Goal: Use online tool/utility

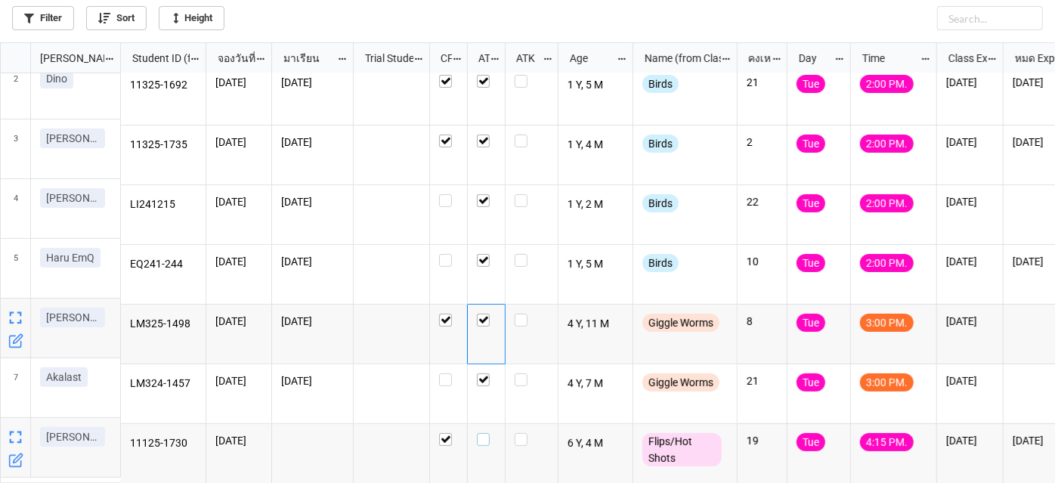
scroll to position [432, 1047]
click at [483, 433] on label "grid" at bounding box center [486, 433] width 19 height 0
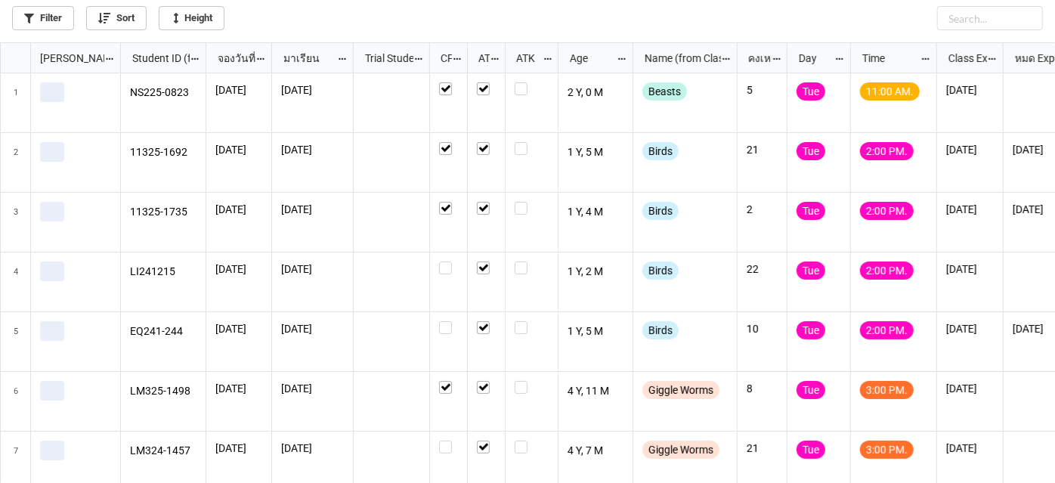
scroll to position [8, 8]
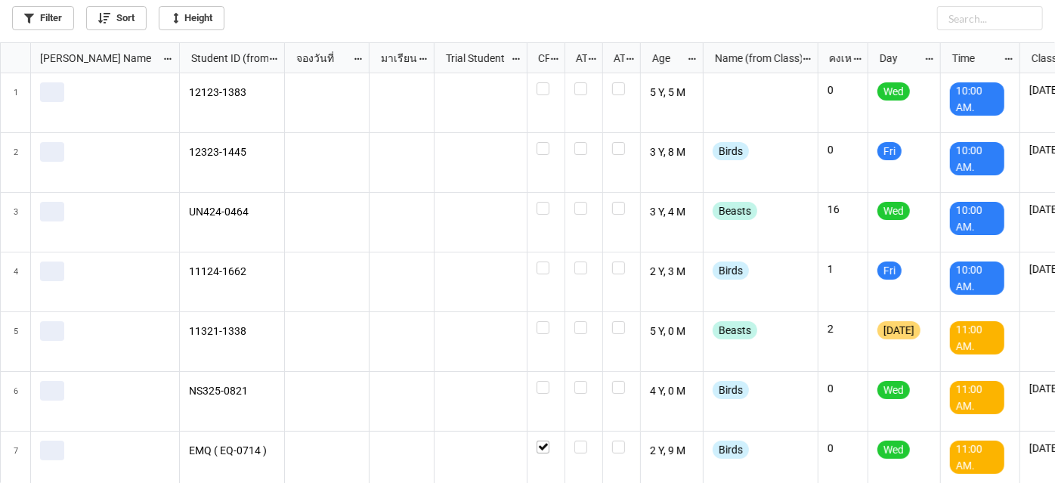
scroll to position [432, 1047]
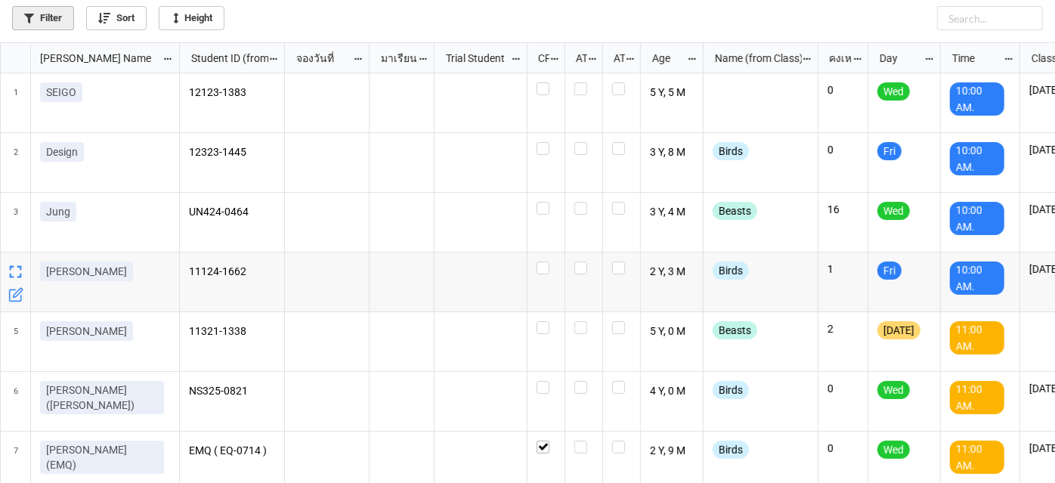
click at [48, 14] on link "Filter" at bounding box center [43, 18] width 62 height 24
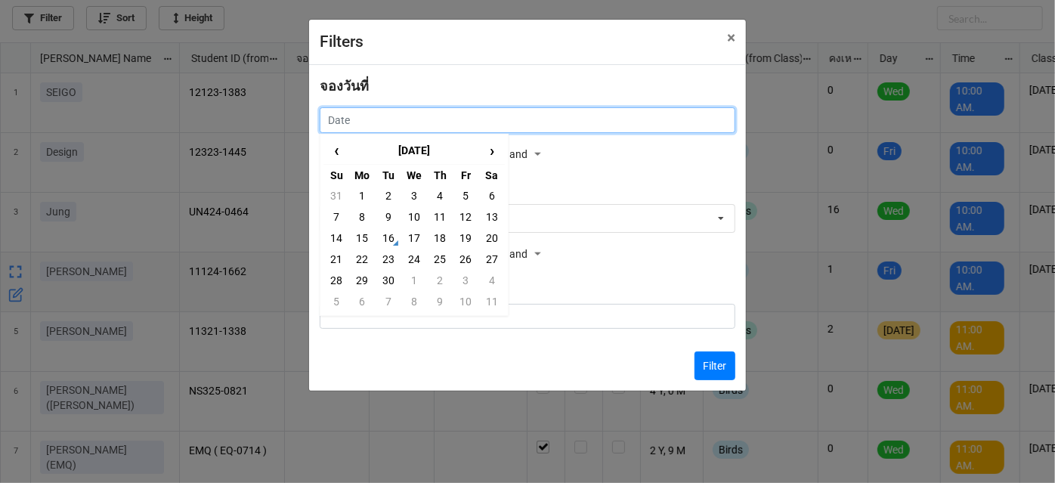
click at [504, 129] on input "text" at bounding box center [528, 120] width 416 height 26
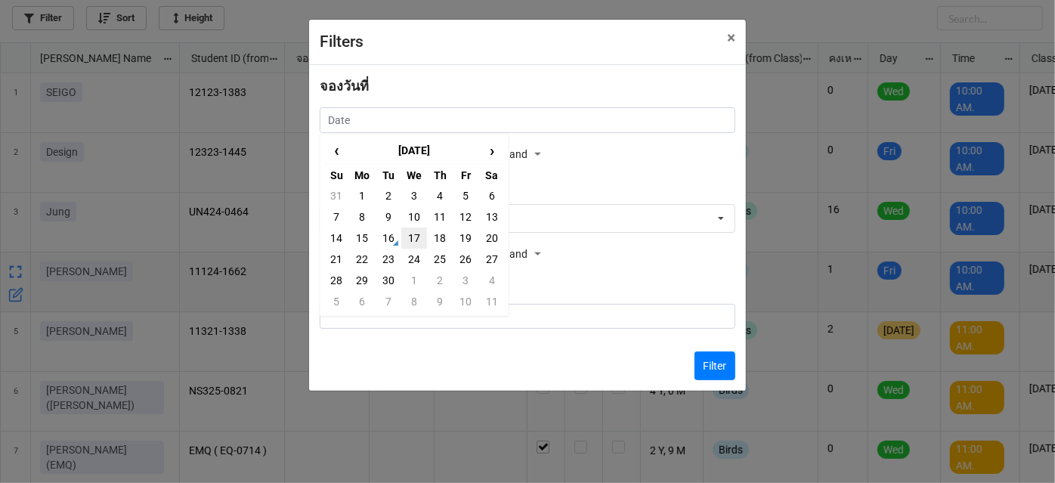
click at [407, 240] on td "17" at bounding box center [414, 237] width 26 height 21
type input "[DATE]"
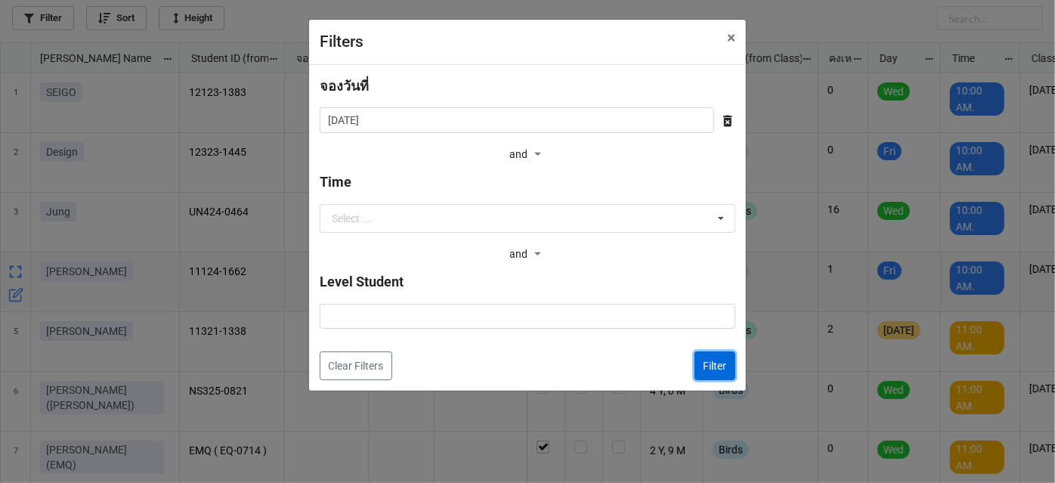
click at [725, 368] on button "Filter" at bounding box center [714, 365] width 41 height 29
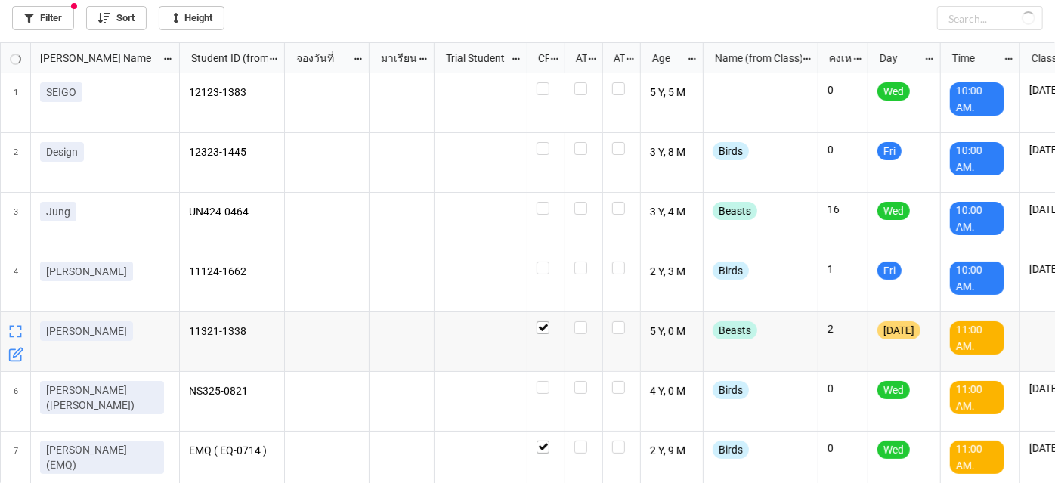
checkbox input "true"
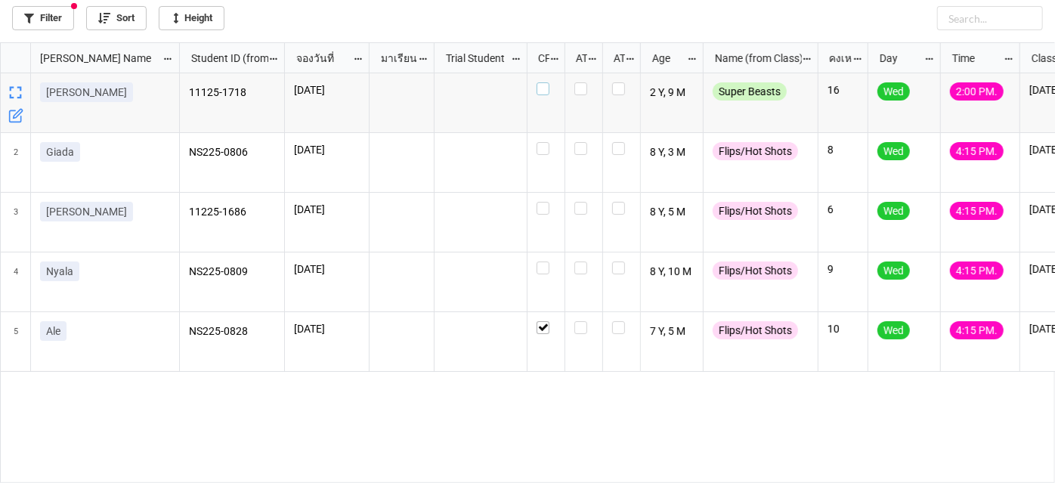
click at [543, 82] on label "grid" at bounding box center [546, 82] width 19 height 0
